Goal: Navigation & Orientation: Understand site structure

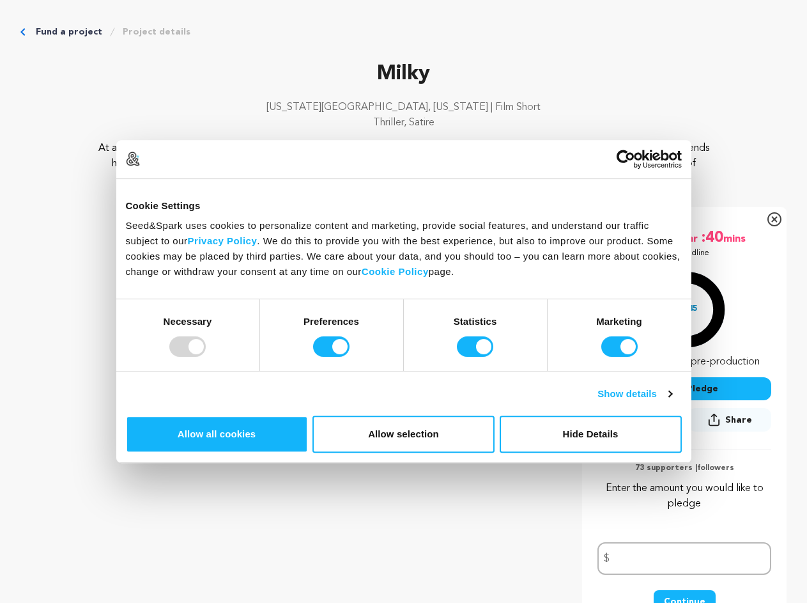
click at [206, 357] on div at bounding box center [187, 346] width 36 height 20
click at [350, 357] on input "Preferences" at bounding box center [331, 346] width 36 height 20
checkbox input "false"
click at [477, 357] on input "Statistics" at bounding box center [475, 346] width 36 height 20
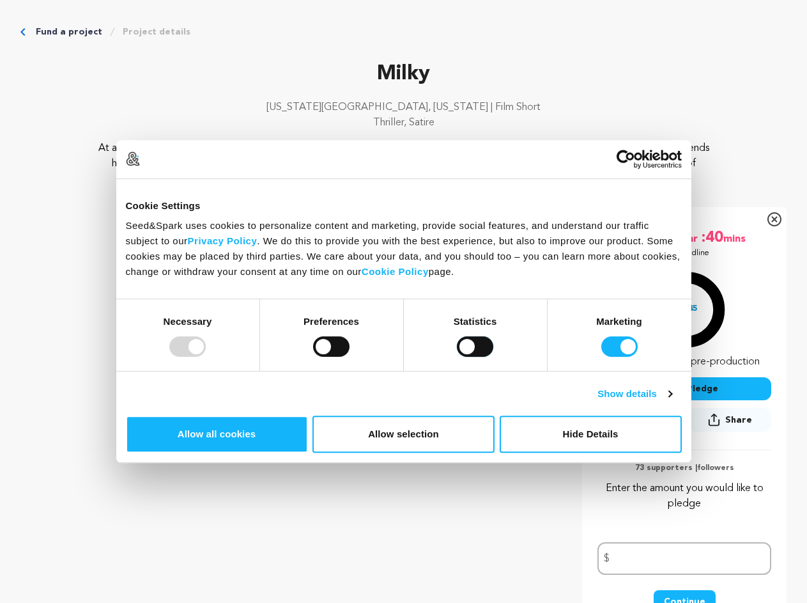
checkbox input "false"
click at [601, 357] on input "Marketing" at bounding box center [619, 346] width 36 height 20
checkbox input "false"
click at [672, 401] on link "Show details" at bounding box center [634, 393] width 74 height 15
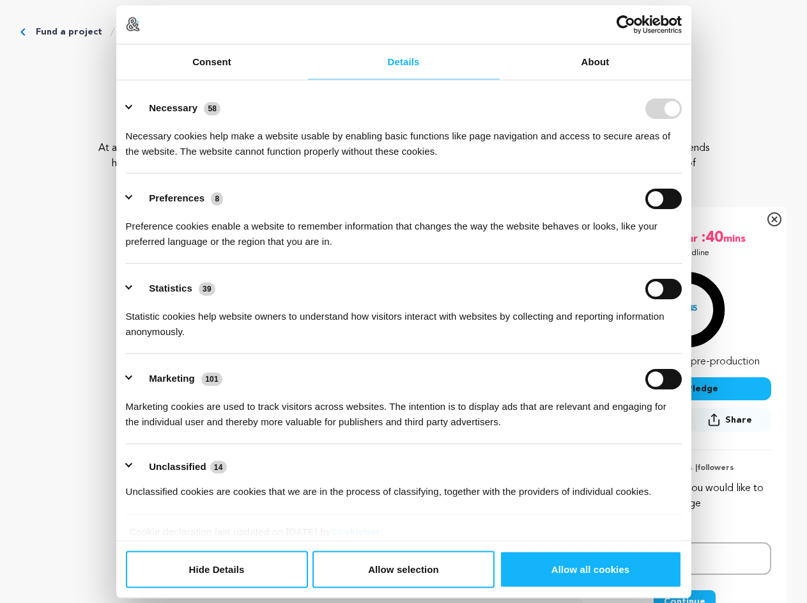
click at [691, 446] on div "Details Necessary 58 Necessary cookies help make a website usable by enabling b…" at bounding box center [403, 310] width 575 height 461
click at [688, 484] on ul "Necessary 58 Necessary cookies help make a website usable by enabling basic fun…" at bounding box center [403, 299] width 568 height 431
click at [688, 514] on ul "Necessary 58 Necessary cookies help make a website usable by enabling basic fun…" at bounding box center [403, 299] width 568 height 431
